Goal: Task Accomplishment & Management: Manage account settings

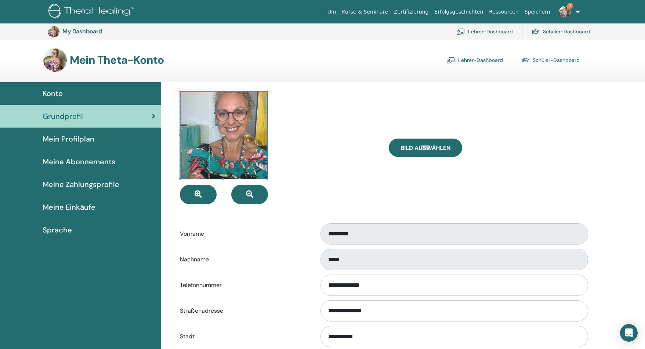
scroll to position [436, 0]
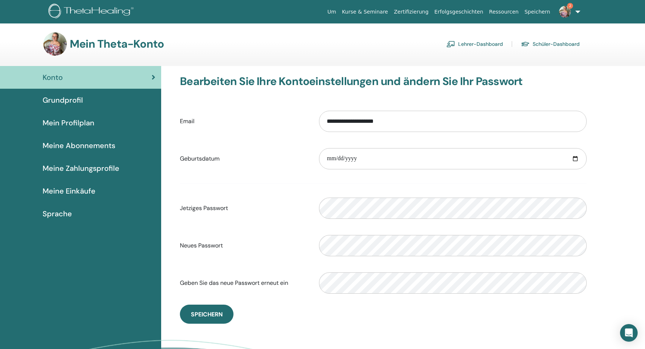
click at [111, 12] on img at bounding box center [92, 12] width 88 height 17
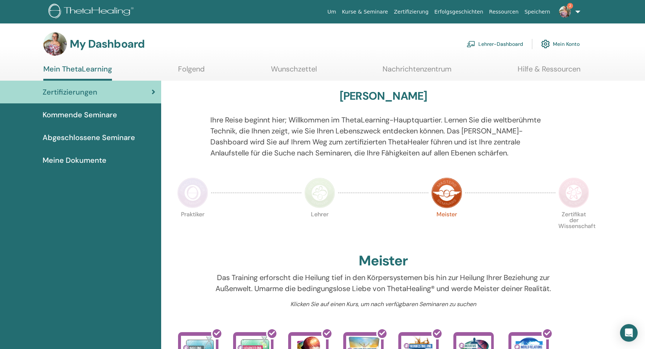
click at [488, 41] on link "Lehrer-Dashboard" at bounding box center [494, 44] width 56 height 16
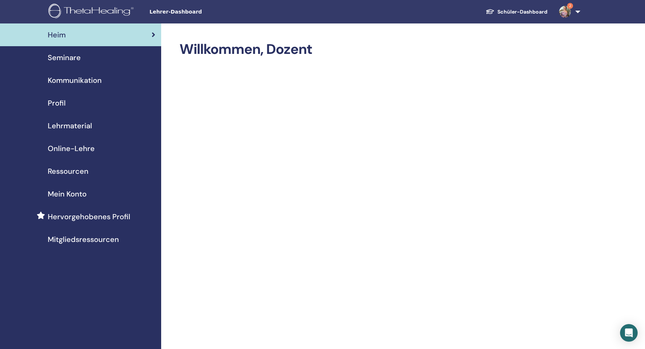
click at [72, 59] on span "Seminare" at bounding box center [64, 57] width 33 height 11
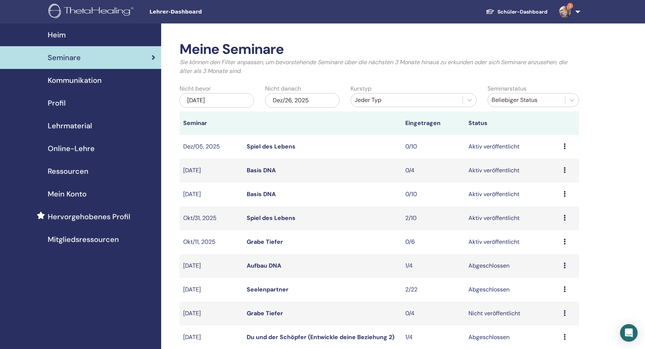
click at [564, 169] on icon at bounding box center [564, 170] width 2 height 6
click at [270, 169] on link "Basis DNA" at bounding box center [261, 171] width 29 height 8
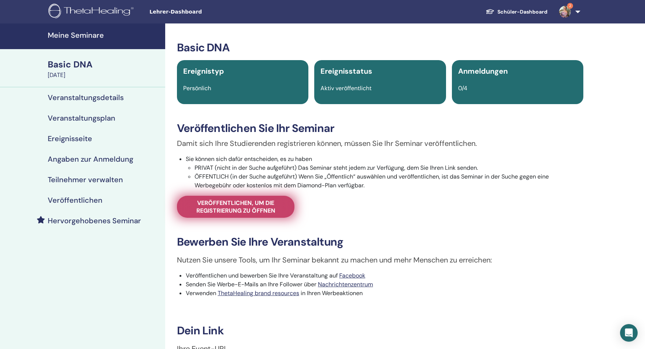
click at [227, 210] on span "Veröffentlichen, um die Registrierung zu öffnen" at bounding box center [235, 206] width 99 height 15
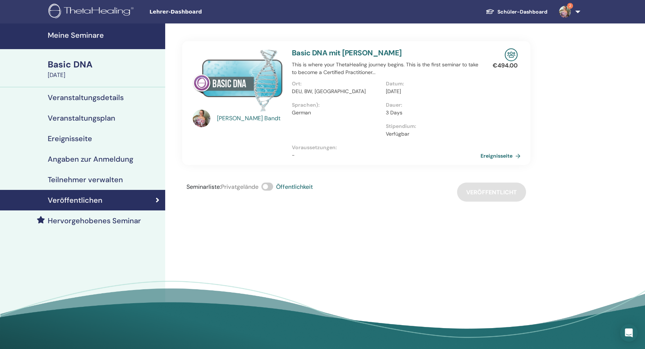
click at [498, 156] on link "Ereignisseite" at bounding box center [501, 155] width 43 height 11
click at [89, 34] on h4 "Meine Seminare" at bounding box center [104, 35] width 113 height 9
